Goal: Browse casually

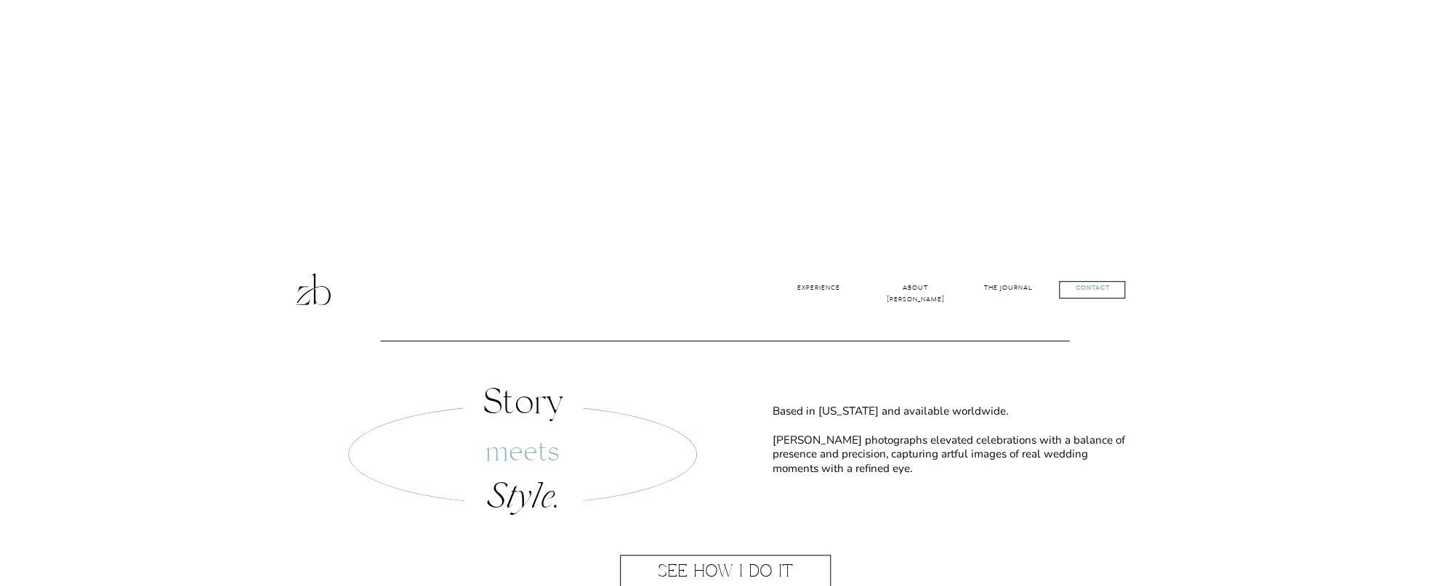
scroll to position [436, 0]
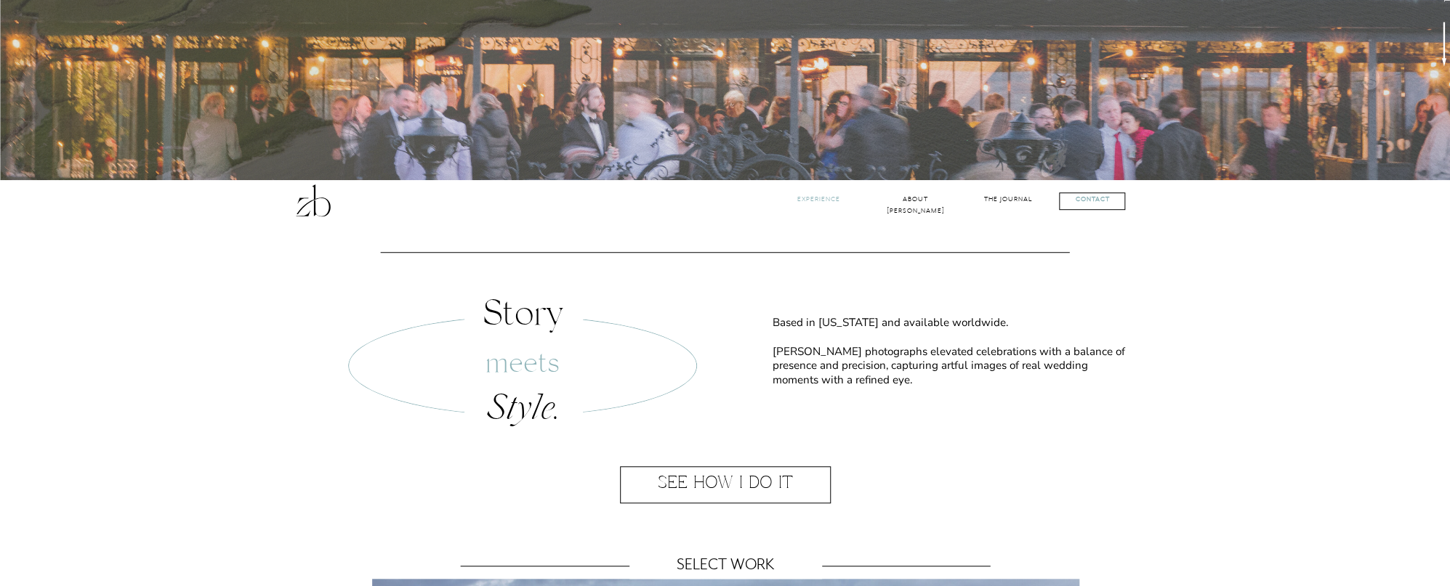
click at [828, 196] on nav "Experience" at bounding box center [818, 201] width 59 height 14
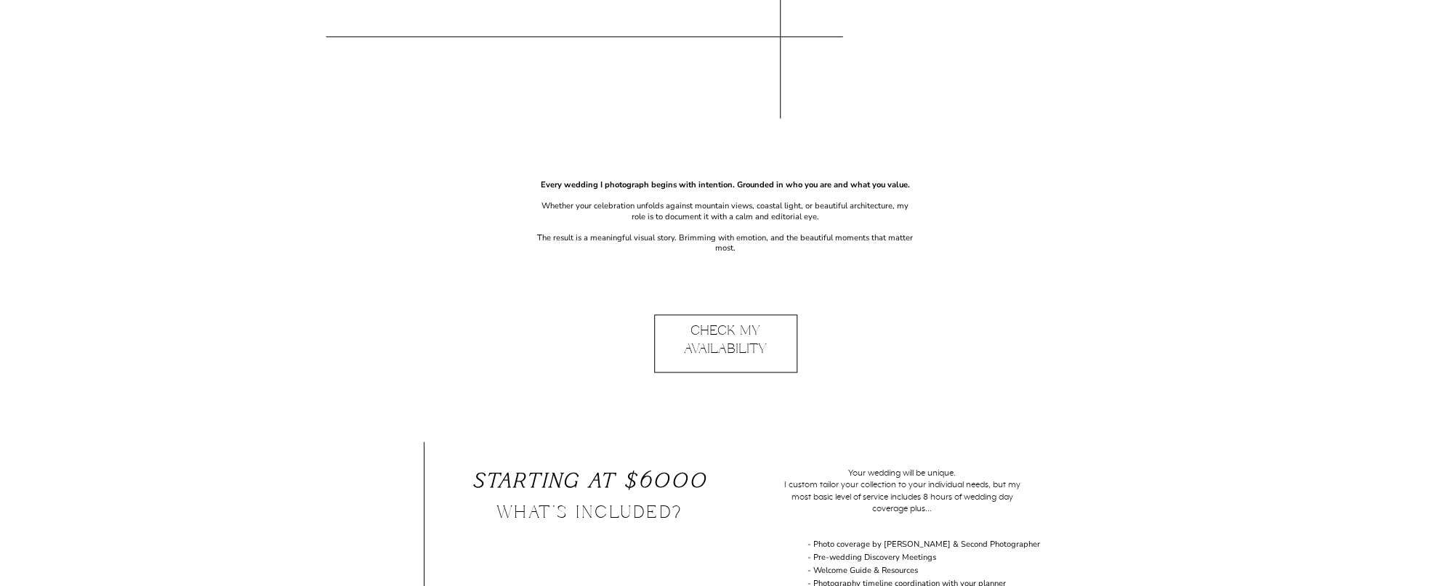
scroll to position [727, 0]
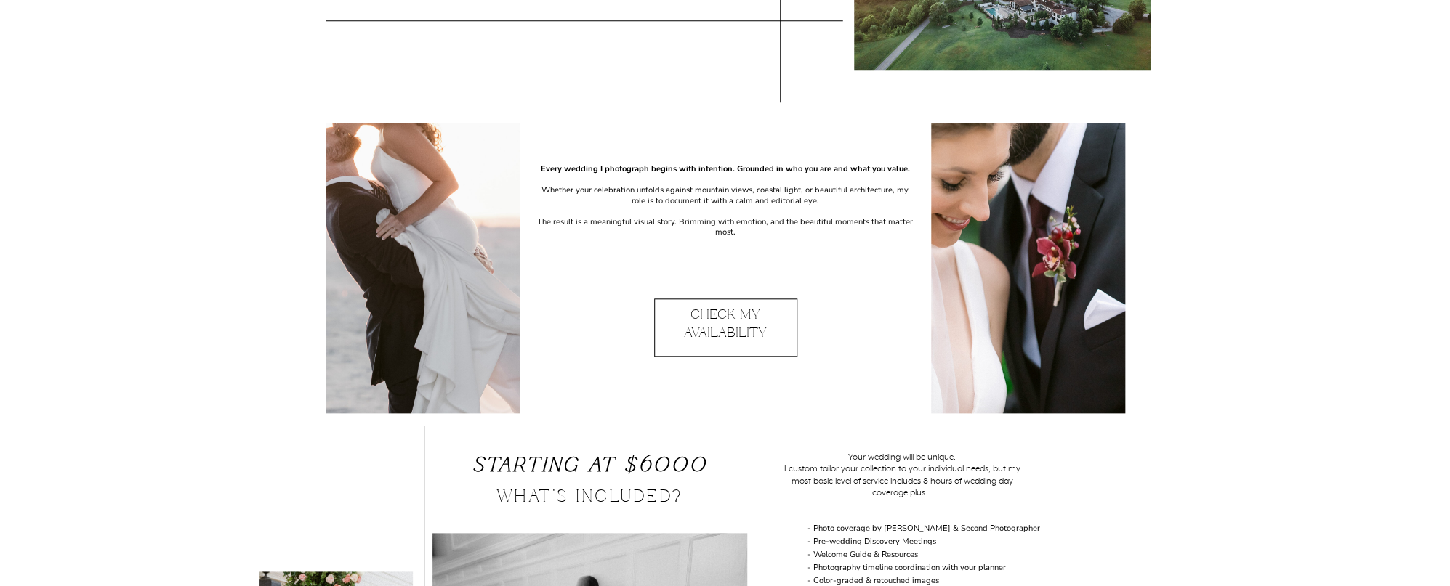
click at [769, 312] on p "Check My Availability" at bounding box center [725, 329] width 142 height 44
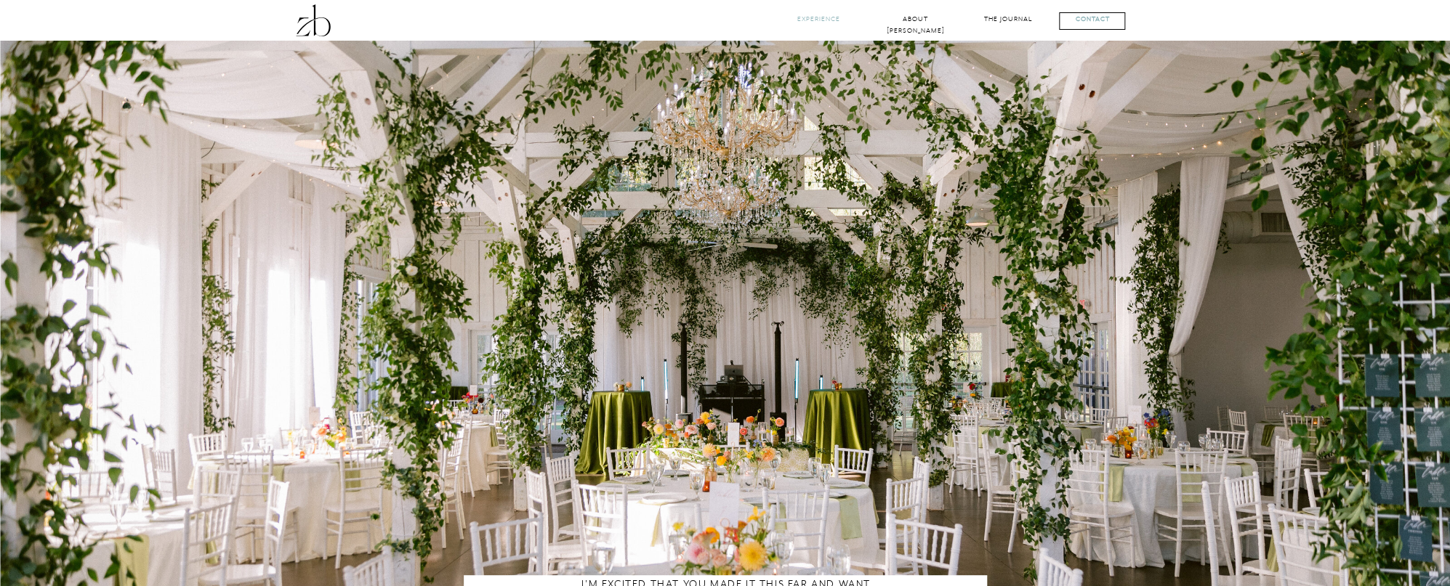
click at [820, 15] on nav "Experience" at bounding box center [818, 21] width 59 height 14
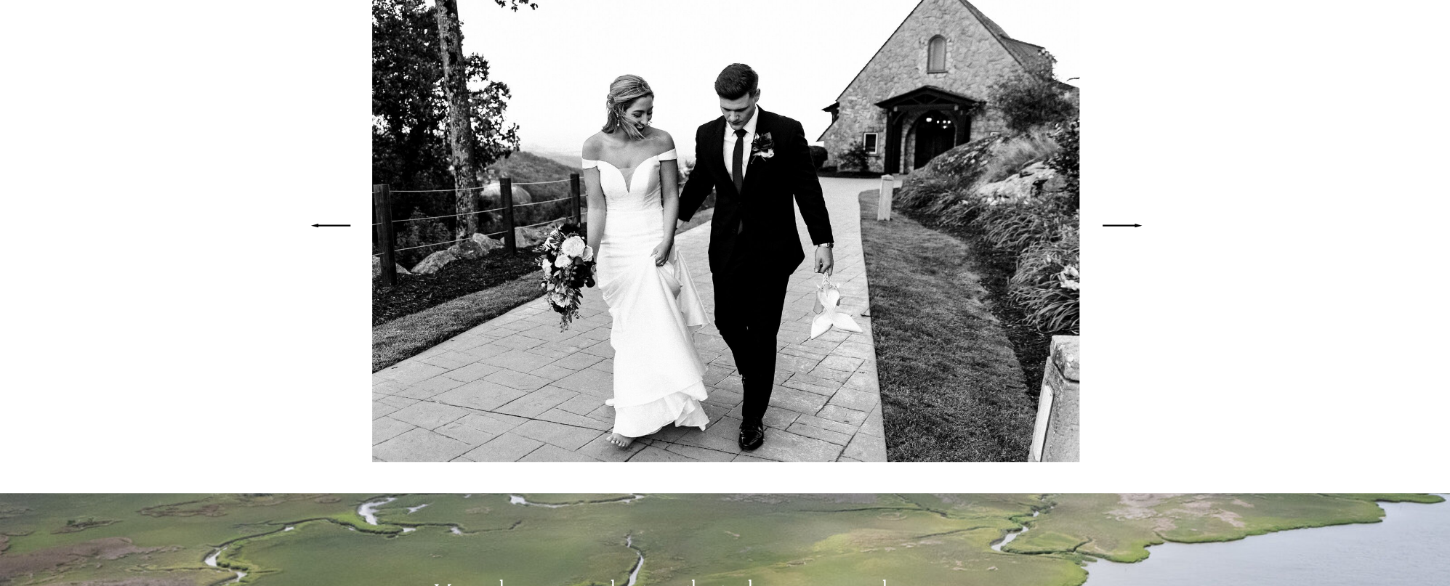
scroll to position [3633, 0]
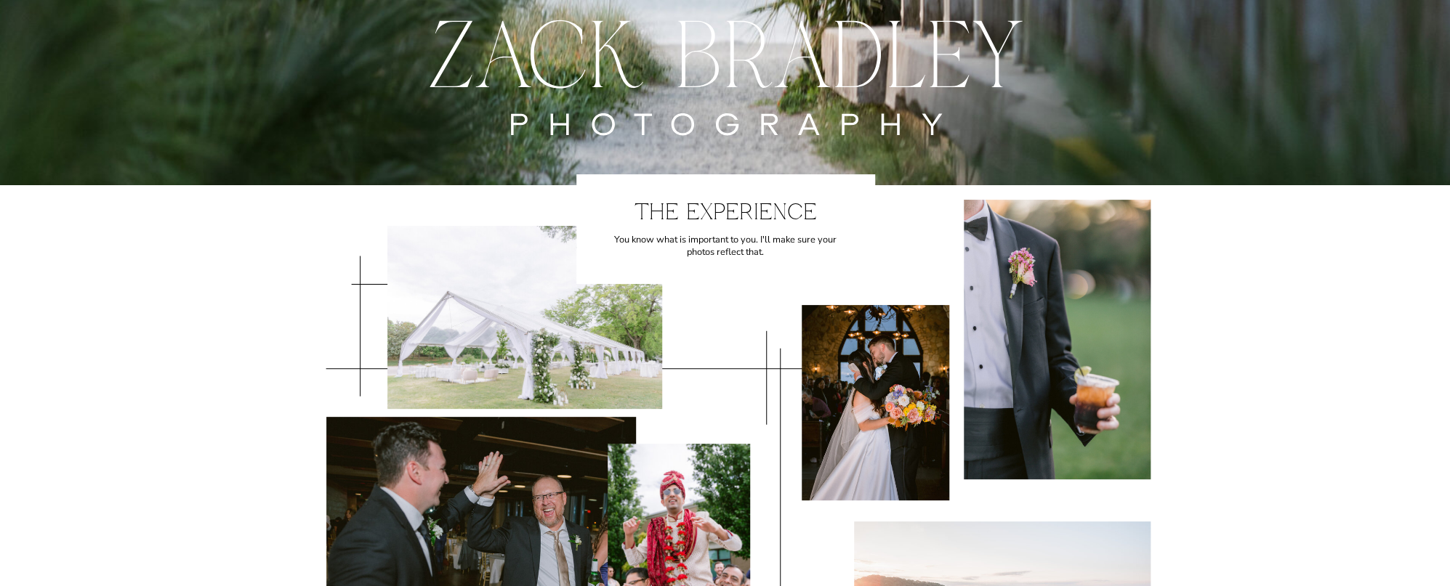
scroll to position [0, 0]
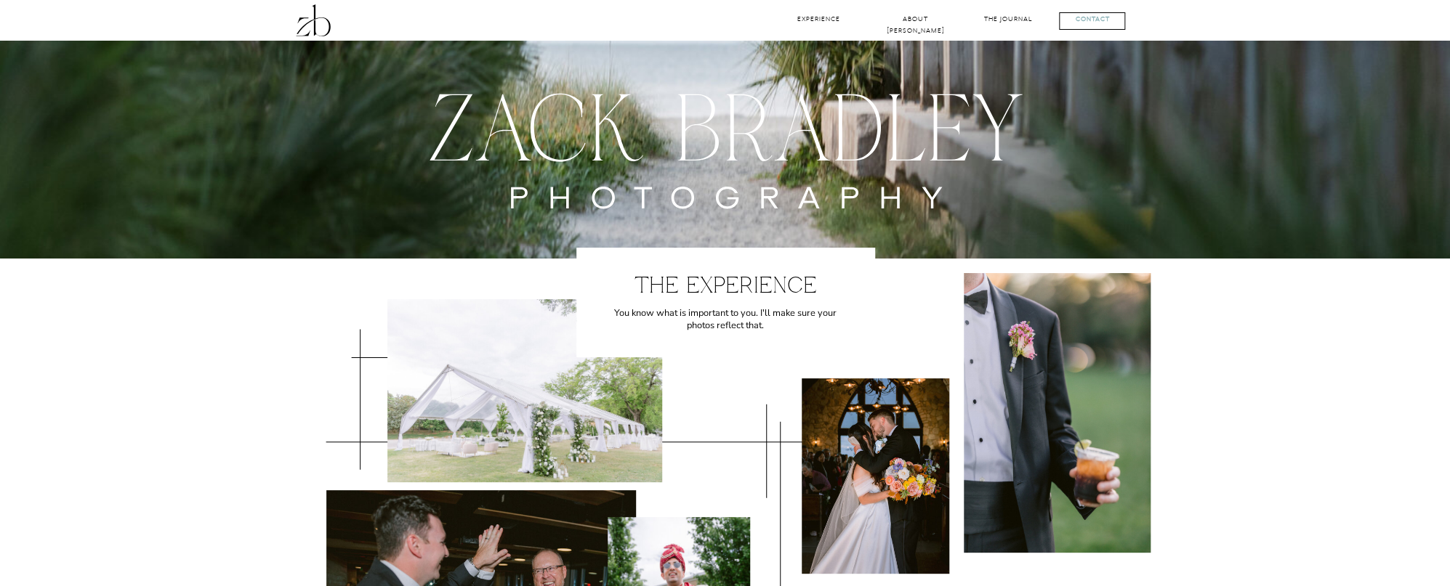
click at [1024, 16] on nav "The Journal" at bounding box center [1008, 21] width 62 height 14
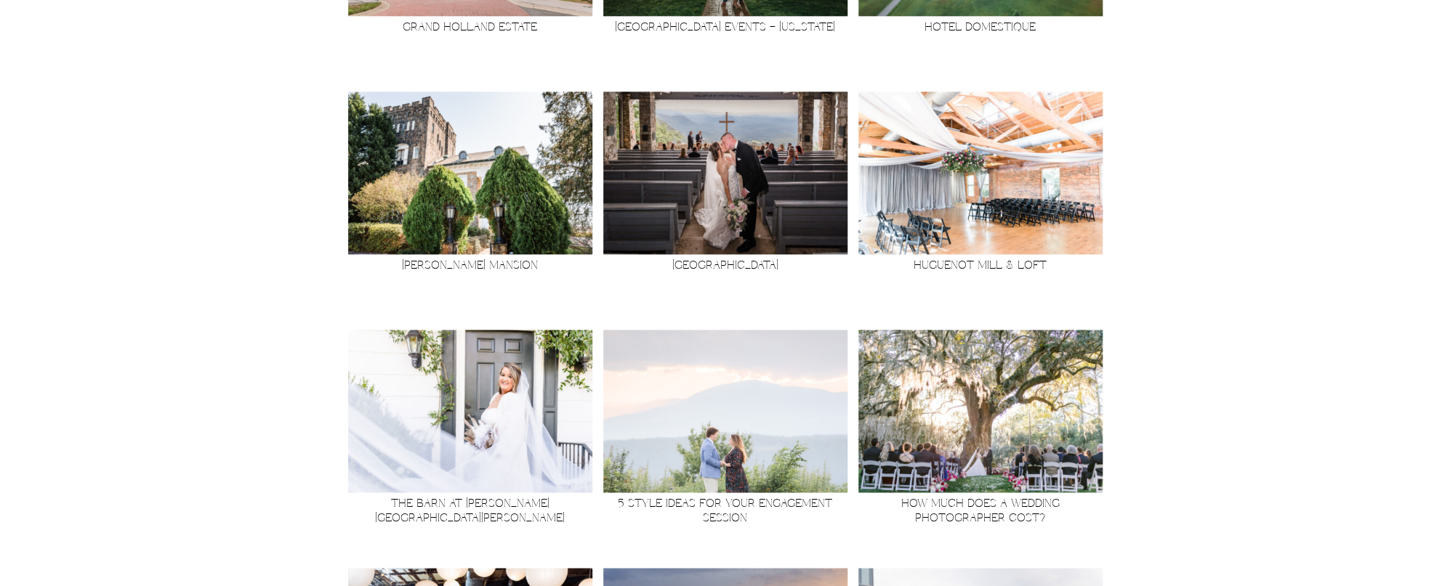
scroll to position [945, 0]
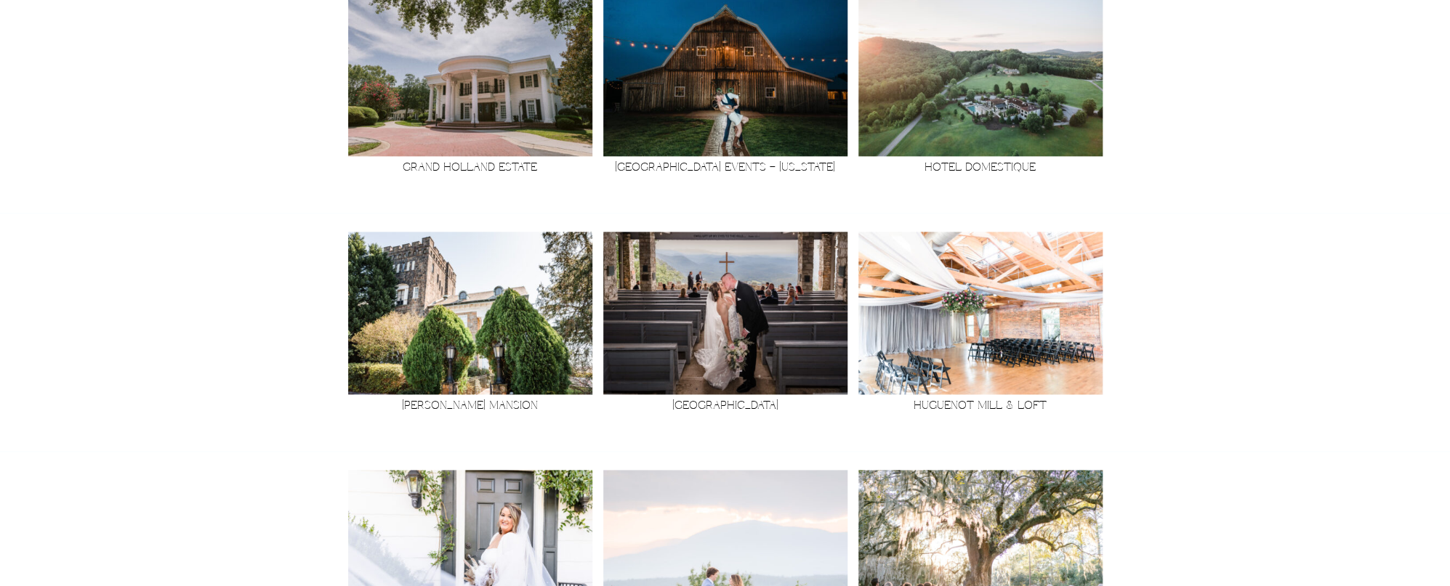
click at [488, 319] on img at bounding box center [470, 313] width 244 height 163
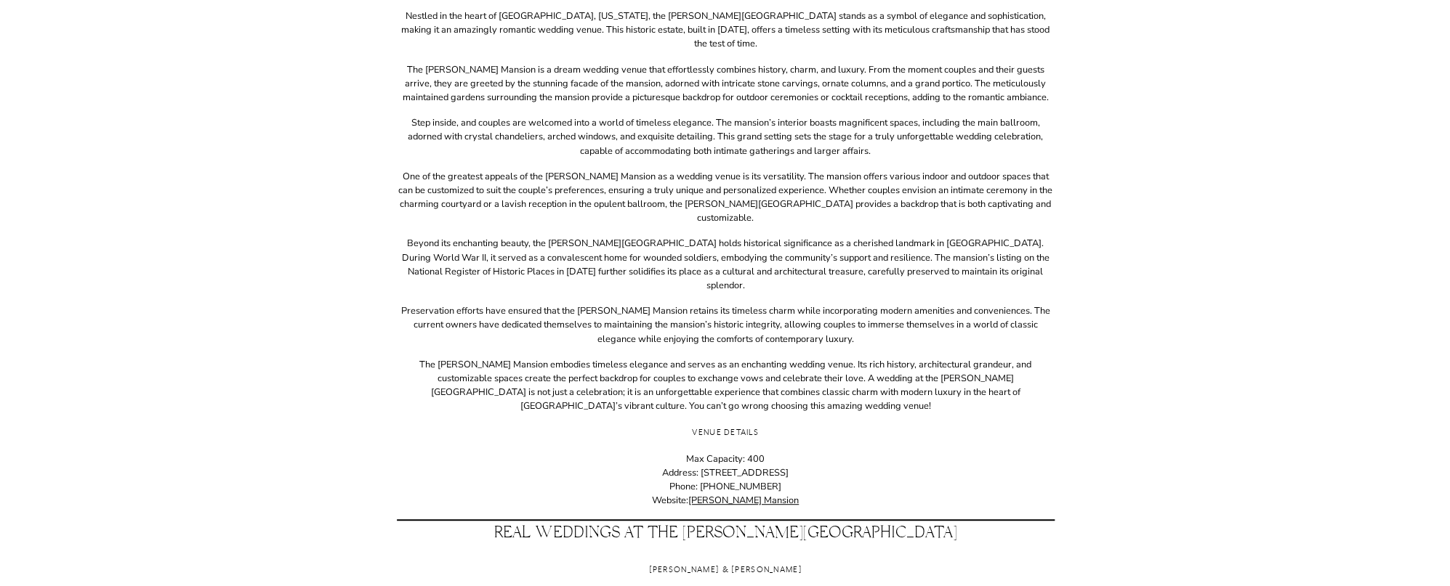
scroll to position [218, 0]
